Goal: Obtain resource: Download file/media

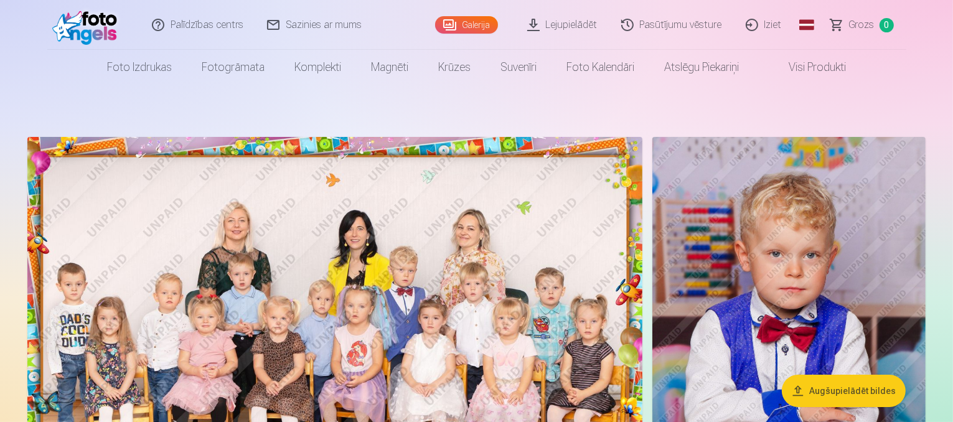
click at [571, 27] on link "Lejupielādēt" at bounding box center [563, 25] width 94 height 50
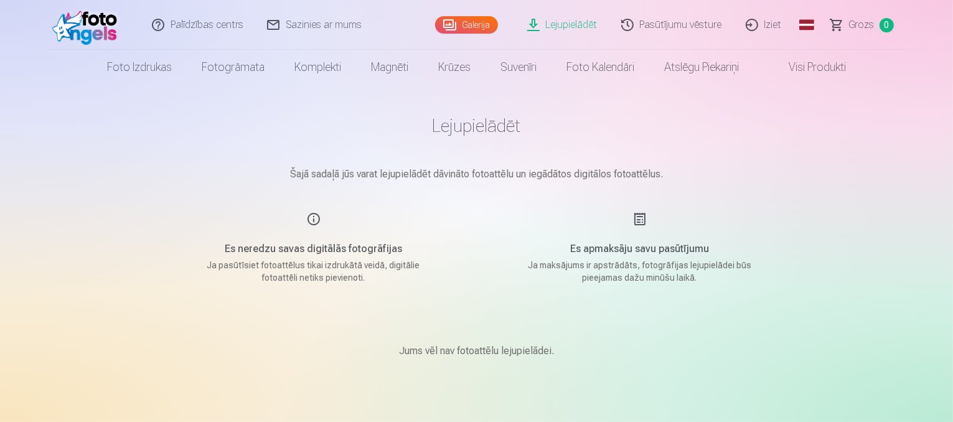
click at [571, 27] on link "Lejupielādēt" at bounding box center [563, 25] width 94 height 50
click at [488, 20] on link "Galerija" at bounding box center [466, 24] width 63 height 17
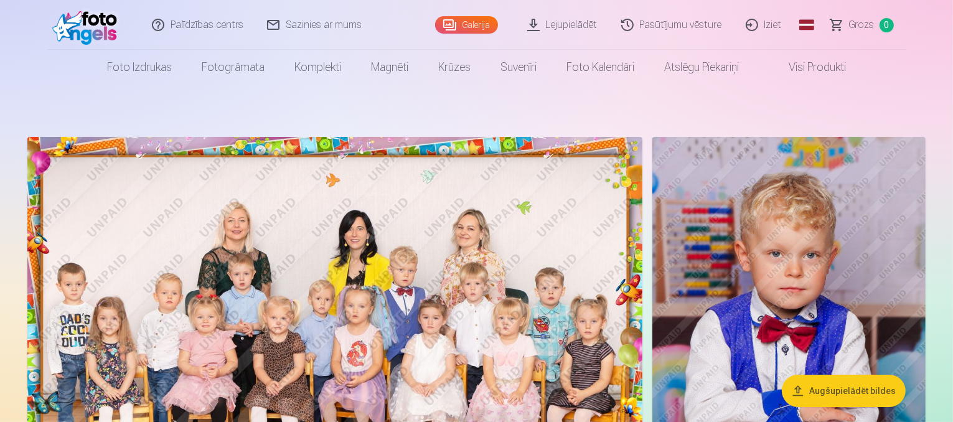
click at [570, 24] on link "Lejupielādēt" at bounding box center [563, 25] width 94 height 50
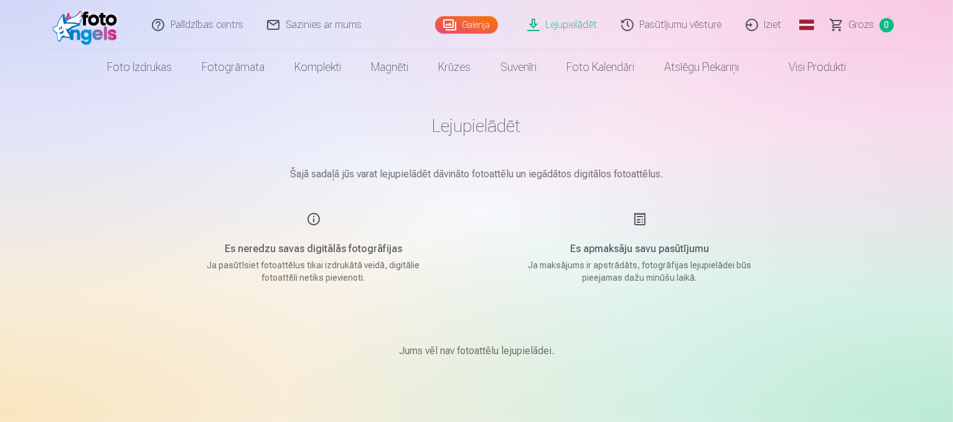
click at [699, 27] on link "Pasūtījumu vēsture" at bounding box center [672, 25] width 124 height 50
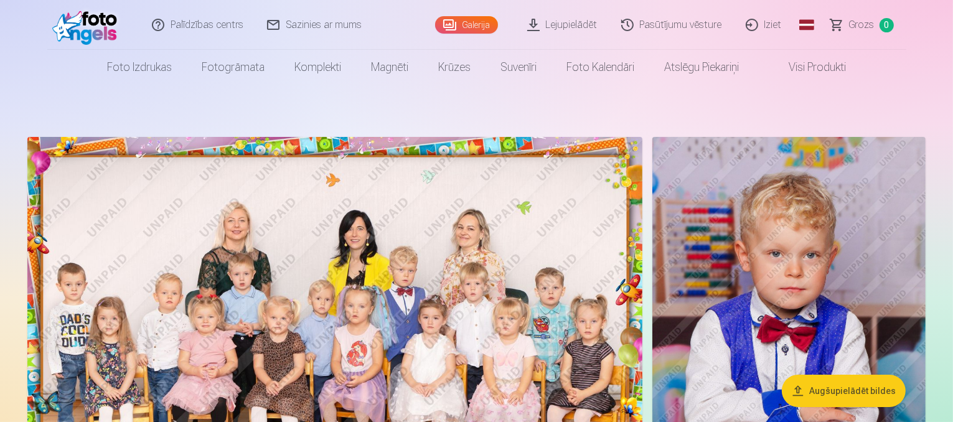
click at [574, 31] on link "Lejupielādēt" at bounding box center [563, 25] width 94 height 50
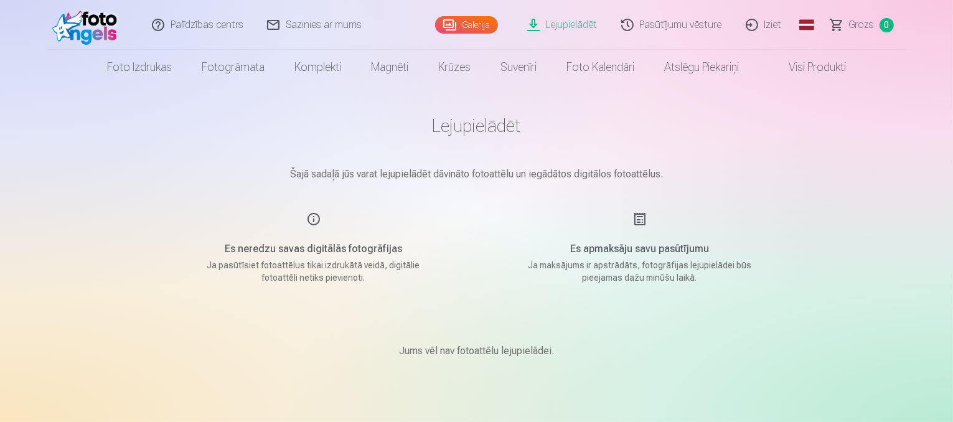
click at [513, 345] on p "Jums vēl nav fotoattēlu lejupielādei." at bounding box center [476, 351] width 155 height 15
click at [702, 27] on link "Pasūtījumu vēsture" at bounding box center [672, 25] width 124 height 50
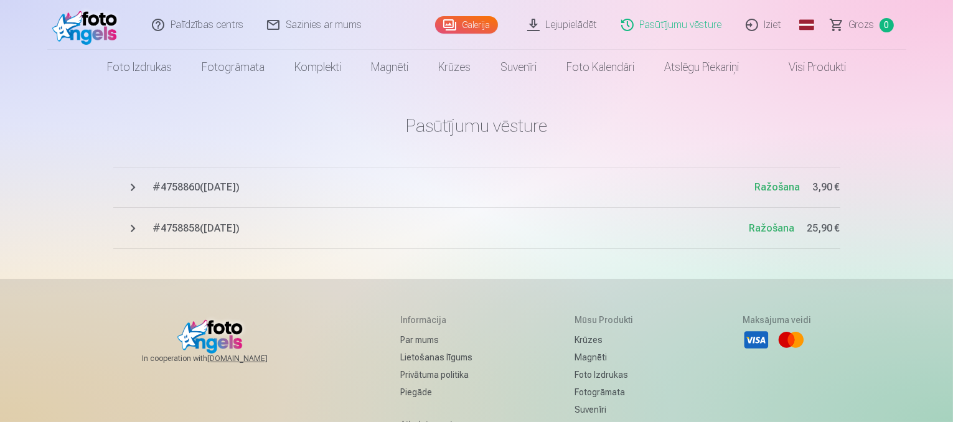
click at [232, 189] on span "# 4758860 ( 10.10.2025 )" at bounding box center [454, 187] width 602 height 15
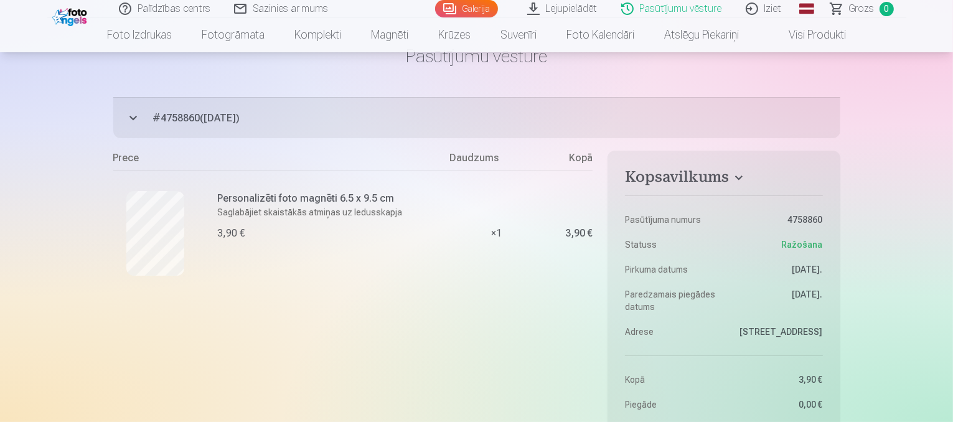
scroll to position [34, 0]
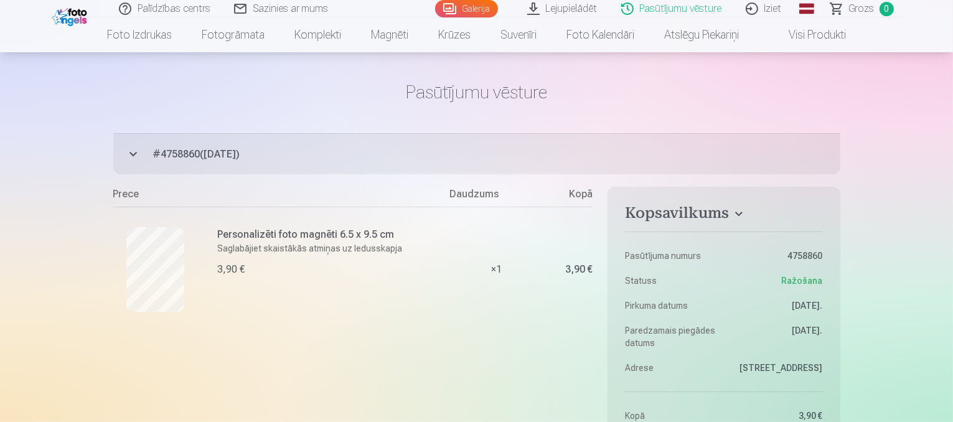
click at [553, 13] on link "Lejupielādēt" at bounding box center [563, 8] width 94 height 17
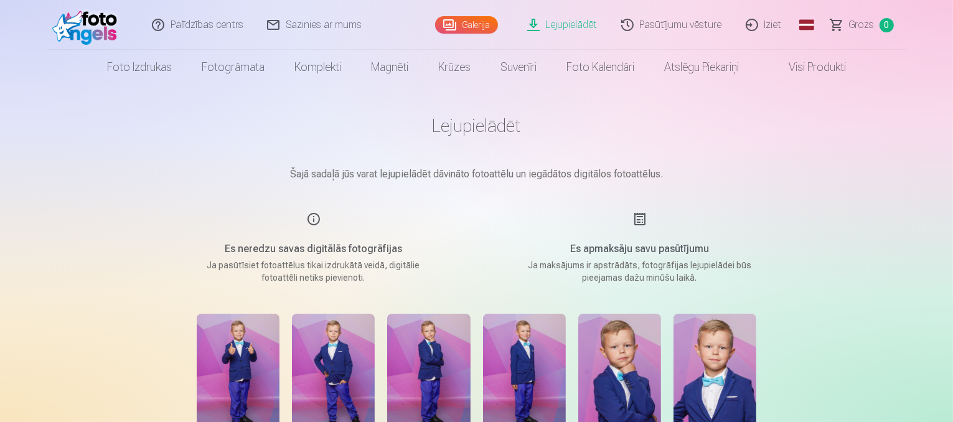
click at [286, 28] on link "Sazinies ar mums" at bounding box center [315, 25] width 118 height 50
